Goal: Obtain resource: Obtain resource

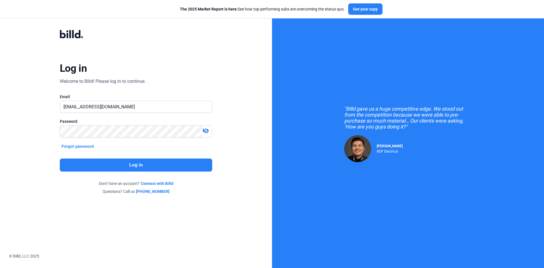
click at [139, 160] on button "Log in" at bounding box center [136, 164] width 152 height 13
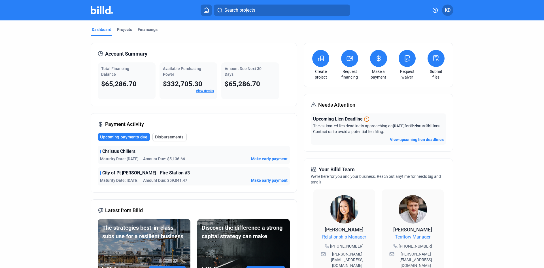
click at [117, 26] on mat-tab-group "Dashboard Projects Financings Account Summary Total Financing Balance $65,286.7…" at bounding box center [272, 210] width 362 height 381
click at [121, 28] on div "Projects" at bounding box center [124, 30] width 15 height 6
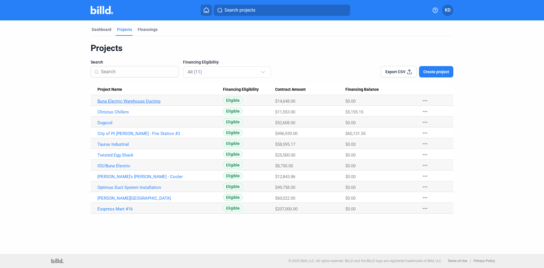
click at [131, 102] on link "Buna Electric Warehouse Ducting" at bounding box center [159, 101] width 125 height 5
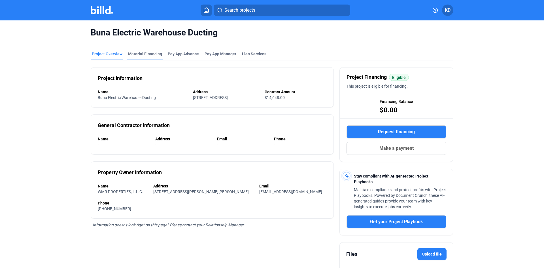
click at [152, 54] on div "Material Financing" at bounding box center [145, 54] width 34 height 6
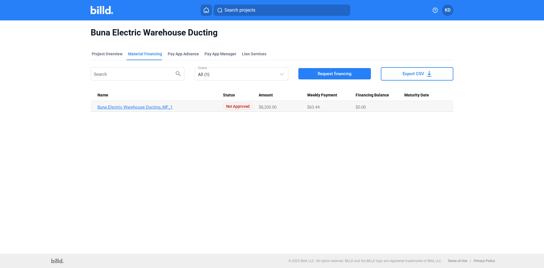
click at [135, 107] on link "Buna Electric Warehouse Ducting_MF_1" at bounding box center [159, 106] width 125 height 5
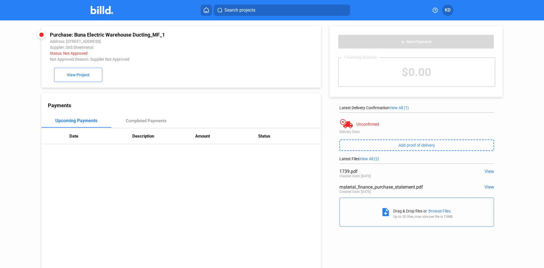
click at [490, 171] on span "View" at bounding box center [489, 170] width 10 height 5
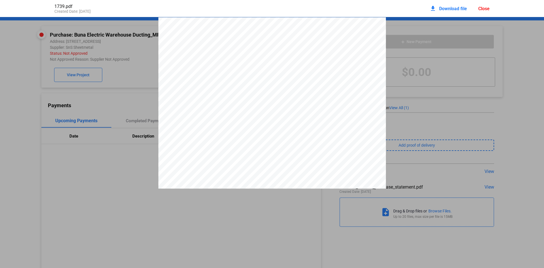
drag, startPoint x: 311, startPoint y: 50, endPoint x: 268, endPoint y: 78, distance: 51.3
click at [268, 78] on div at bounding box center [271, 166] width 227 height 298
click at [529, 38] on div at bounding box center [272, 166] width 544 height 298
click at [485, 8] on div "Close" at bounding box center [483, 8] width 11 height 5
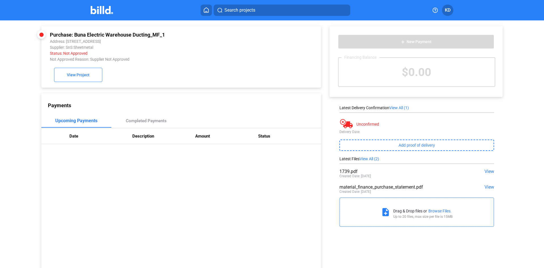
click at [485, 189] on span "View" at bounding box center [489, 186] width 10 height 5
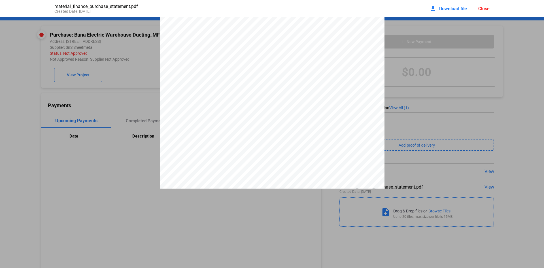
scroll to position [3, 0]
click at [483, 8] on div "Close" at bounding box center [483, 8] width 11 height 5
